Goal: Information Seeking & Learning: Learn about a topic

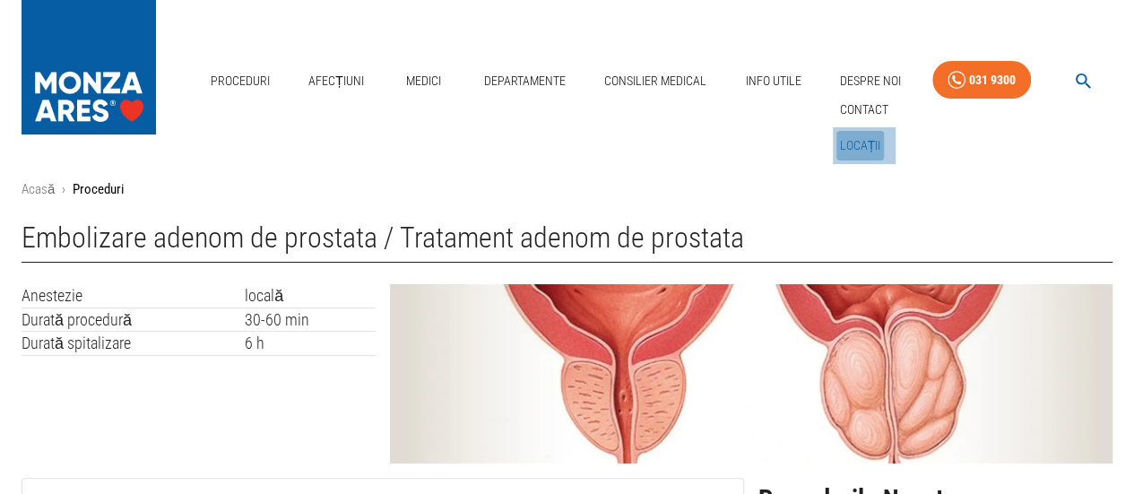
click at [867, 145] on link "Locații" at bounding box center [860, 146] width 48 height 30
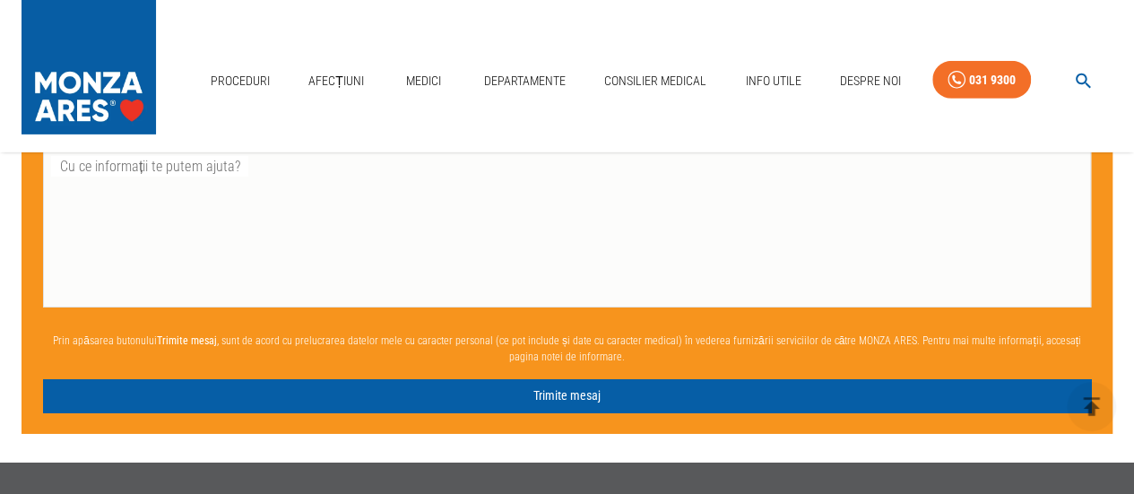
scroll to position [2746, 0]
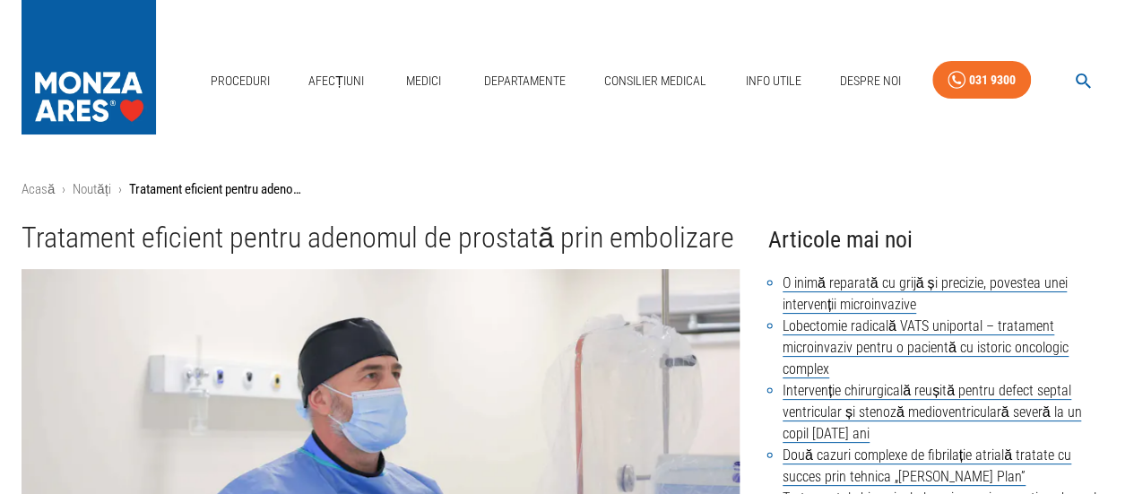
click at [56, 315] on img at bounding box center [381, 498] width 718 height 458
click at [865, 139] on link "Locații" at bounding box center [860, 146] width 48 height 30
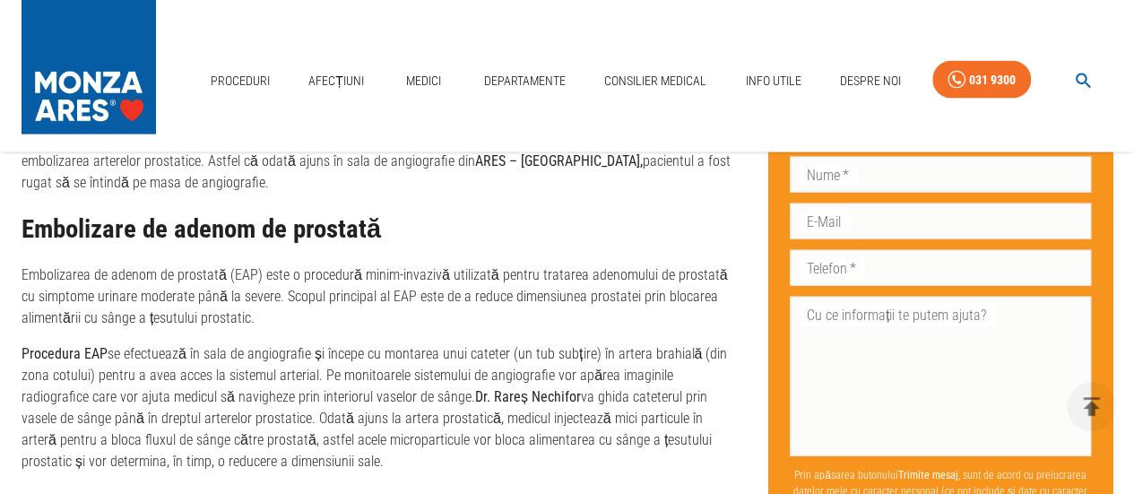
scroll to position [1792, 0]
